Goal: Check status: Check status

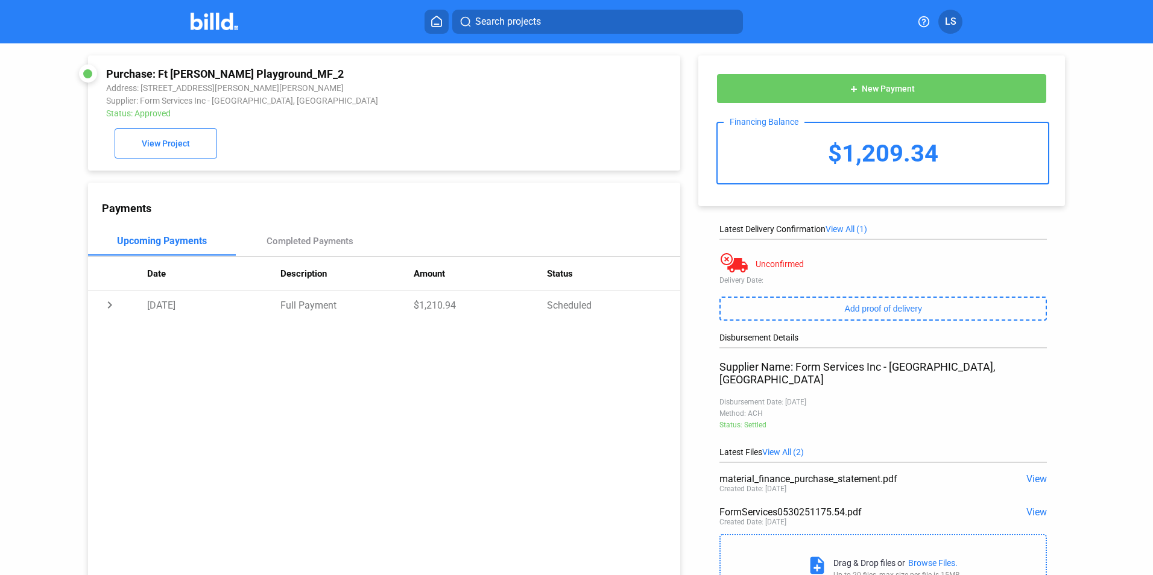
click at [432, 22] on icon at bounding box center [437, 21] width 10 height 10
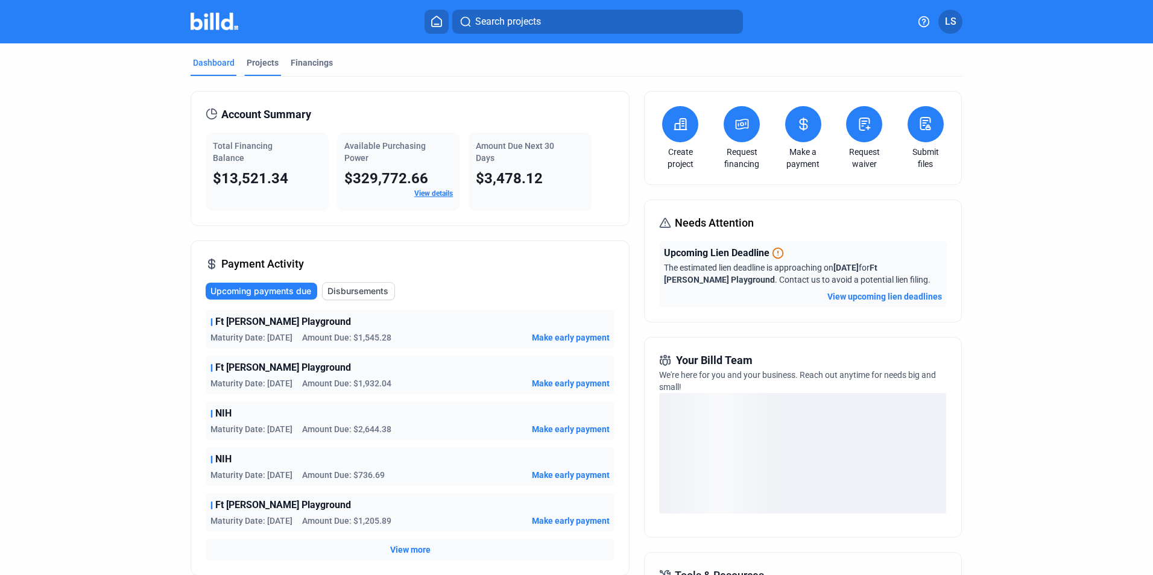
click at [259, 63] on div "Projects" at bounding box center [263, 63] width 32 height 12
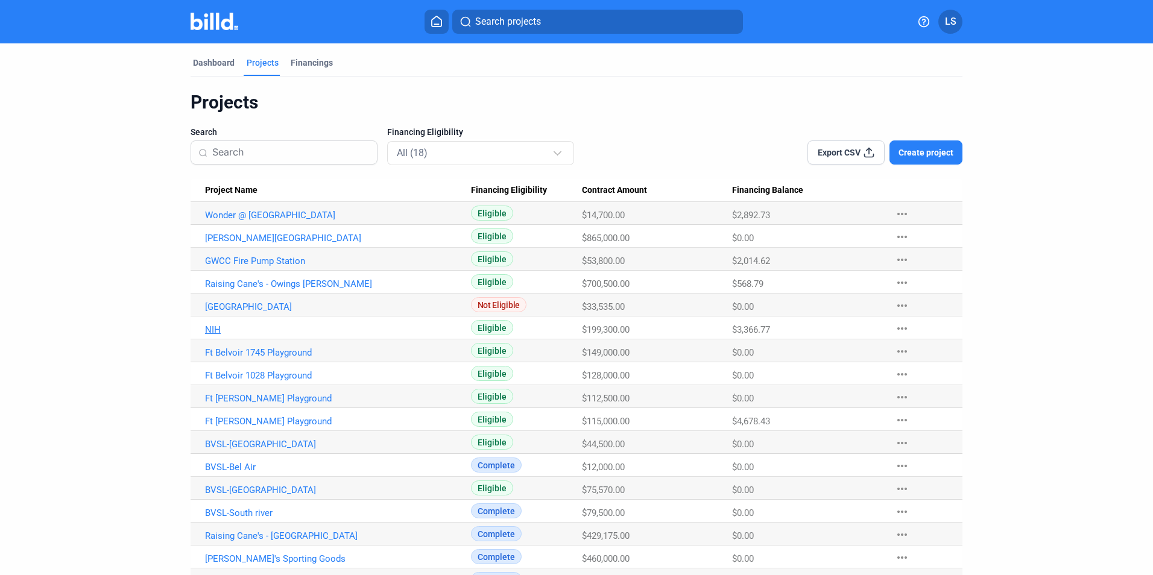
click at [212, 221] on link "NIH" at bounding box center [338, 215] width 266 height 11
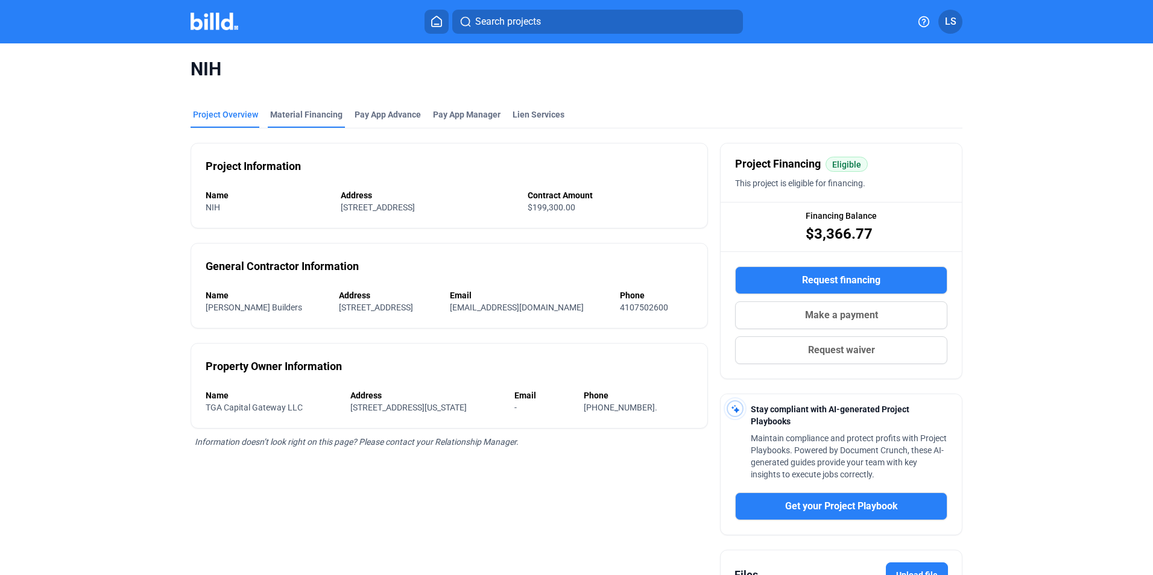
click at [289, 118] on div "Material Financing" at bounding box center [306, 115] width 72 height 12
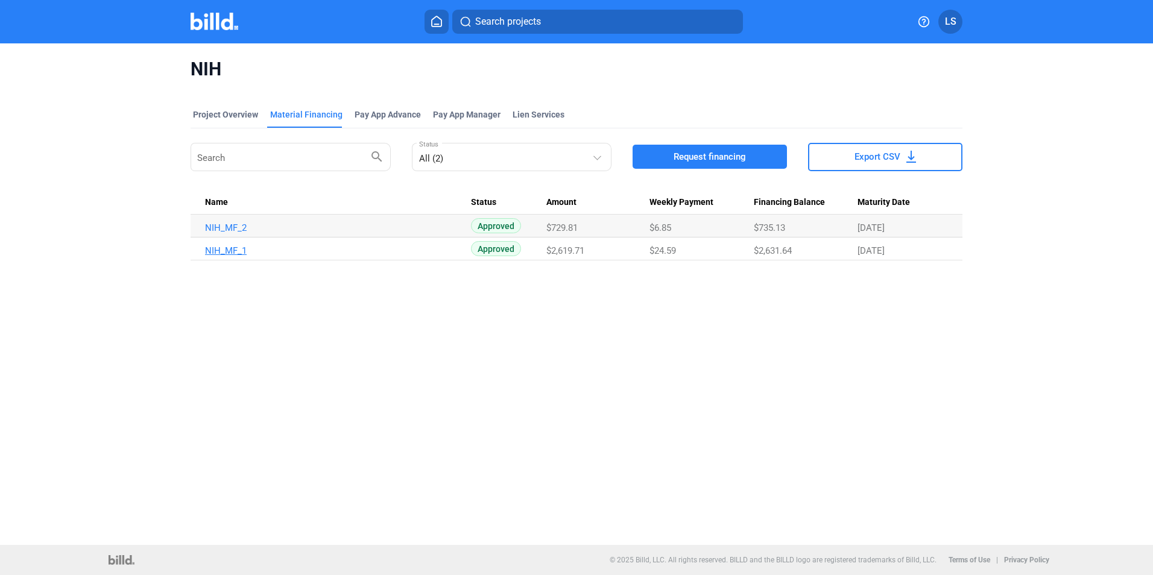
click at [221, 233] on link "NIH_MF_1" at bounding box center [338, 228] width 266 height 11
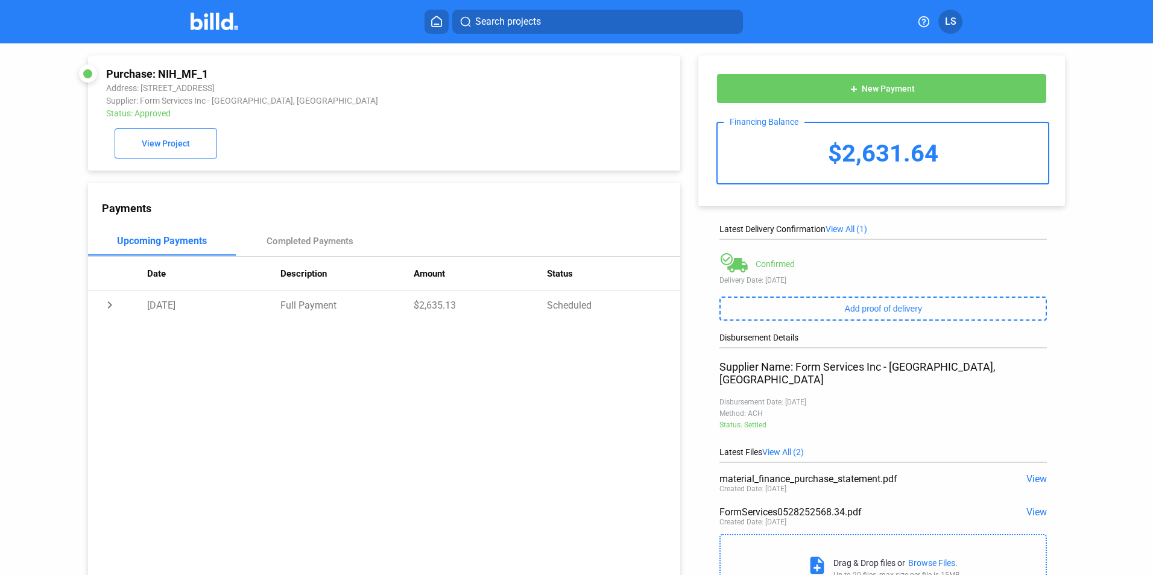
click at [438, 18] on icon at bounding box center [437, 21] width 12 height 11
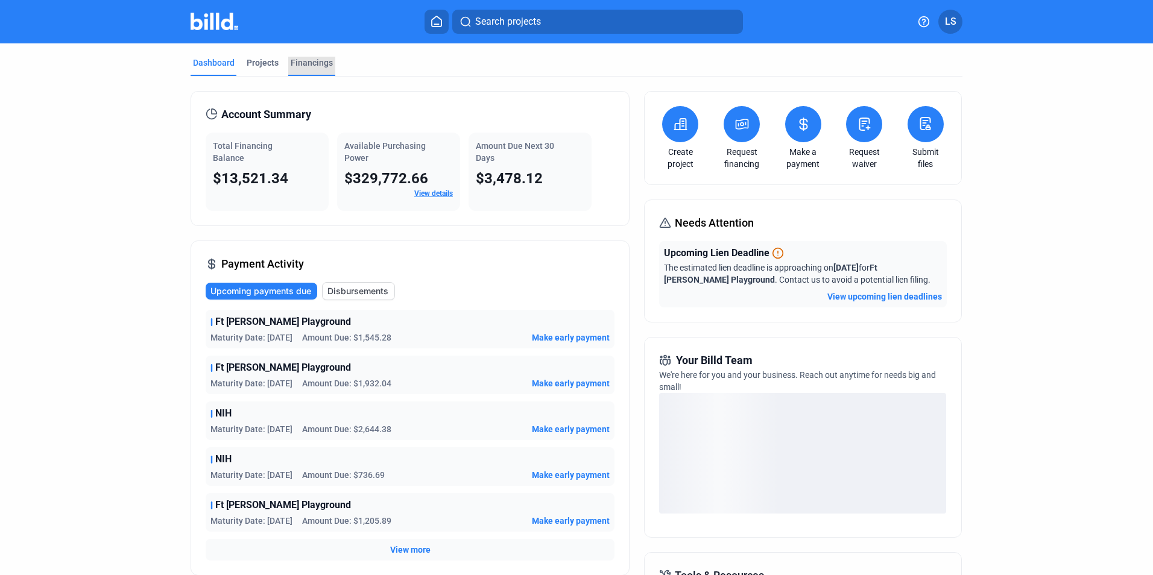
click at [311, 62] on div "Financings" at bounding box center [312, 63] width 42 height 12
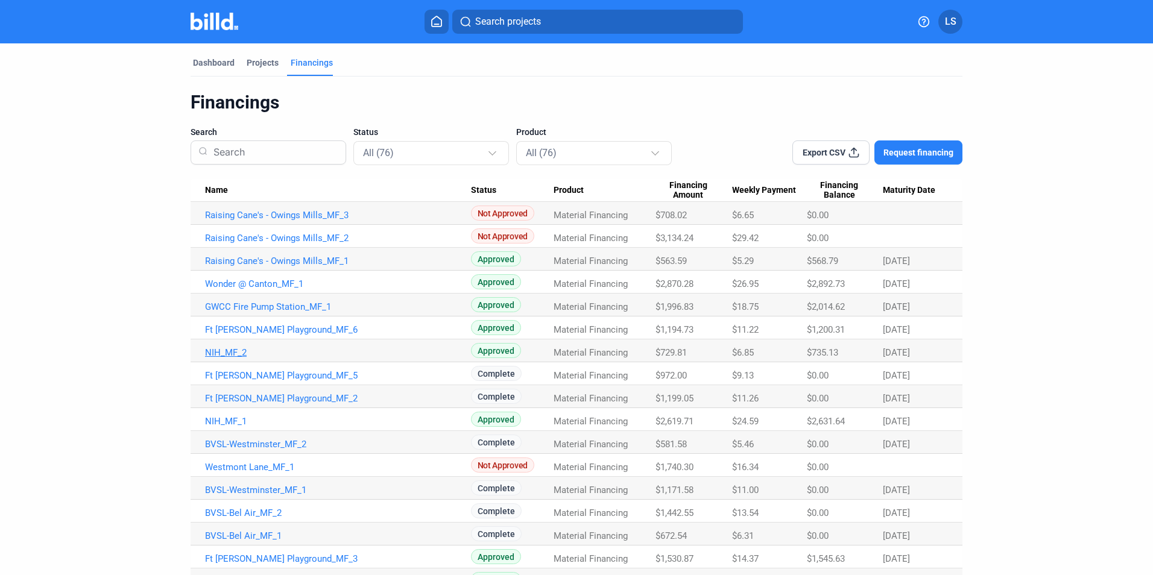
click at [217, 221] on link "NIH_MF_2" at bounding box center [338, 215] width 266 height 11
click at [225, 221] on link "NIH_MF_2" at bounding box center [338, 215] width 266 height 11
